Goal: Check status: Check status

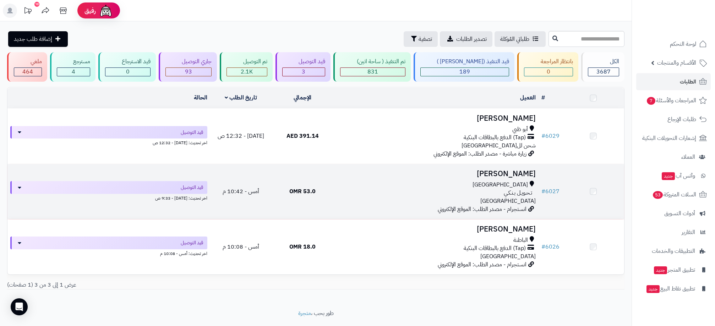
scroll to position [21, 0]
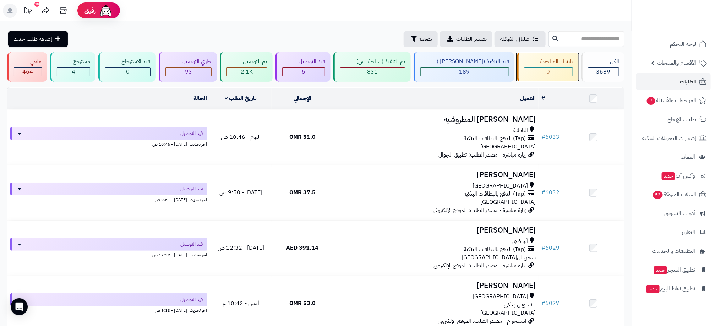
click at [563, 68] on div "0" at bounding box center [548, 72] width 48 height 8
